Goal: Check status

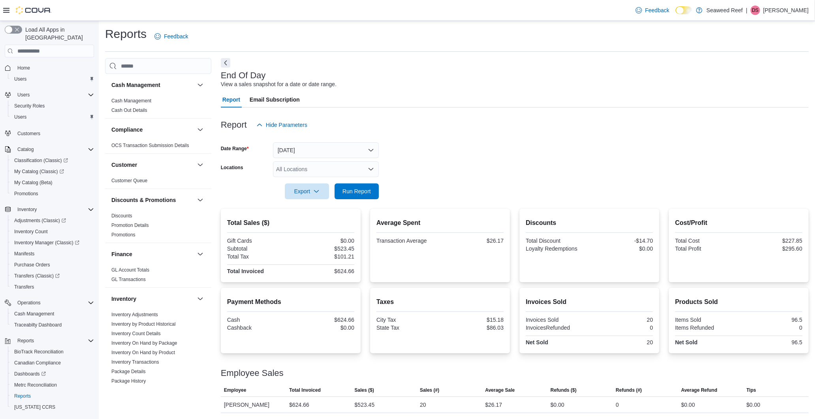
scroll to position [445, 0]
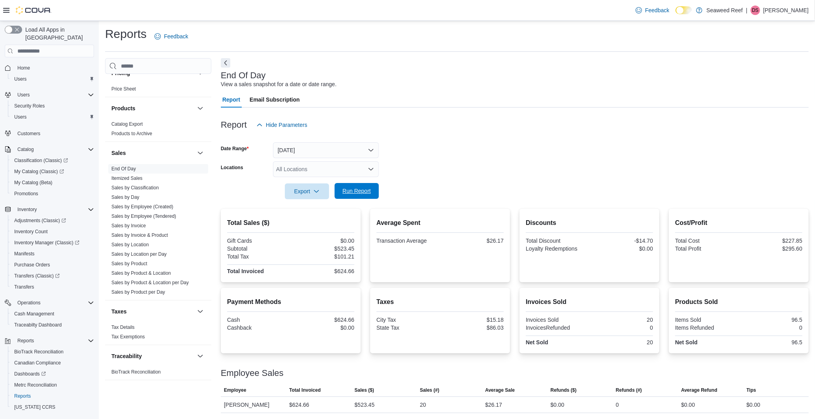
click at [365, 191] on span "Run Report" at bounding box center [357, 191] width 28 height 8
